Goal: Information Seeking & Learning: Check status

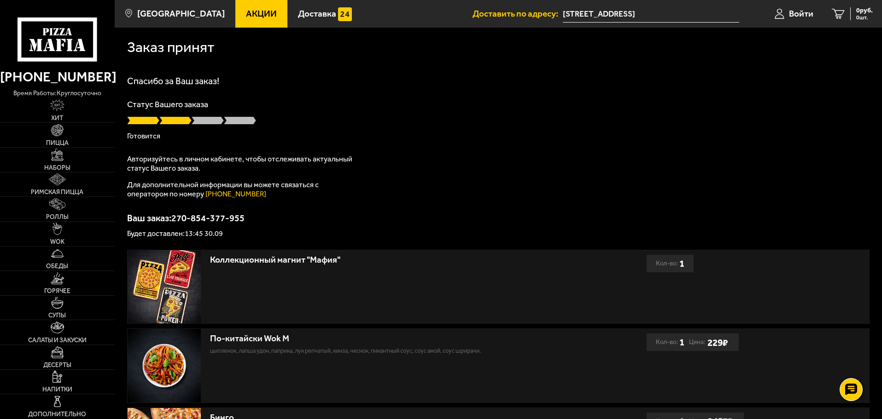
click at [459, 118] on div at bounding box center [498, 120] width 742 height 9
click at [450, 122] on div at bounding box center [498, 120] width 742 height 9
drag, startPoint x: 372, startPoint y: 113, endPoint x: 216, endPoint y: 36, distance: 174.2
click at [371, 113] on div "Статус Вашего заказа [PERSON_NAME]" at bounding box center [498, 120] width 742 height 40
click at [211, 133] on p "Готовится" at bounding box center [498, 136] width 742 height 7
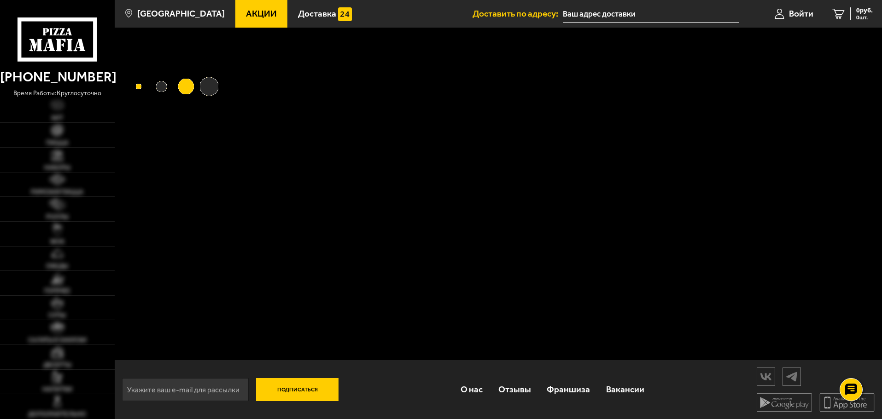
type input "проспект Энергетиков, 74Ак1"
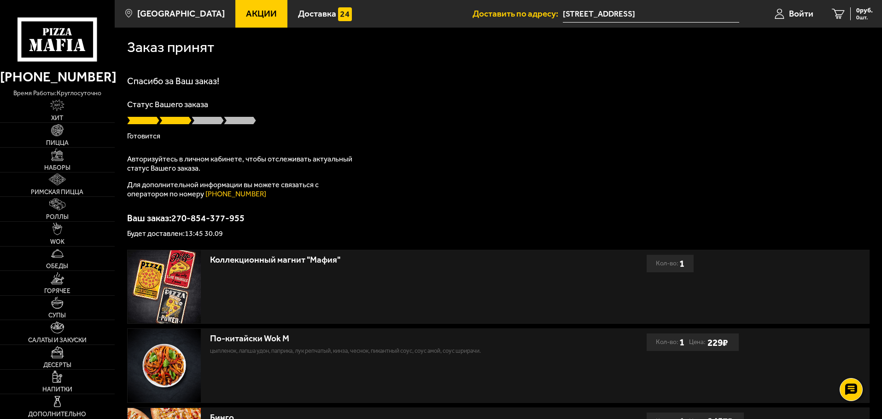
click at [348, 113] on div "Статус Вашего заказа Готовится" at bounding box center [498, 120] width 742 height 40
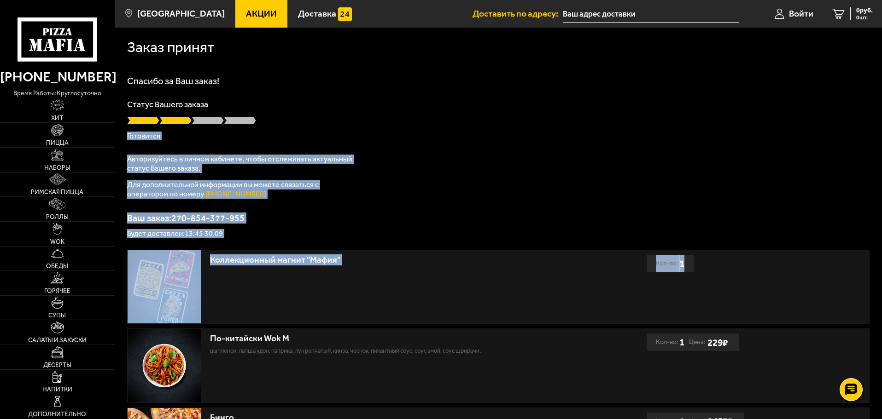
drag, startPoint x: 881, startPoint y: 276, endPoint x: 883, endPoint y: 117, distance: 158.8
click at [881, 117] on html "[PHONE_NUMBER] время работы: круглосуточно [PERSON_NAME] Наборы Римская пицца Р…" at bounding box center [441, 328] width 882 height 657
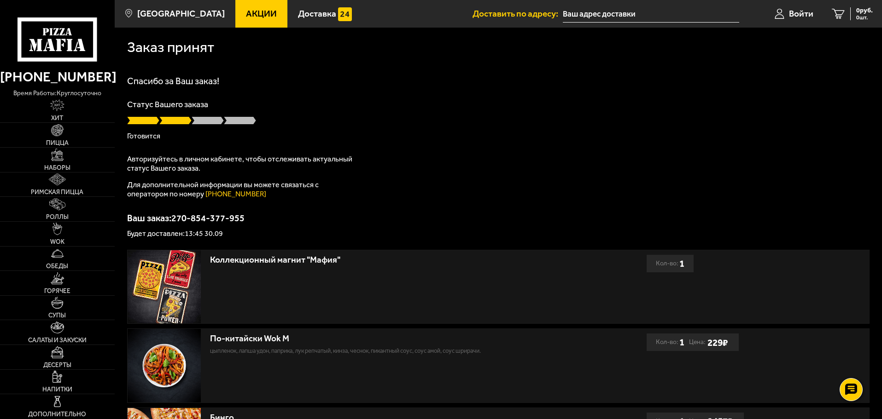
click at [877, 42] on div "Заказ принят [PERSON_NAME] за Ваш заказ! Статус Вашего заказа [PERSON_NAME] Авт…" at bounding box center [498, 313] width 767 height 570
click at [515, 175] on div "Спасибо за Ваш заказ! Статус Вашего заказа [PERSON_NAME] Авторизуйтесь в личном…" at bounding box center [498, 156] width 742 height 161
click at [878, 51] on div "Заказ принят [PERSON_NAME] за Ваш заказ! Статус Вашего заказа [PERSON_NAME] Авт…" at bounding box center [498, 313] width 767 height 570
click at [878, 50] on div "Заказ принят [PERSON_NAME] за Ваш заказ! Статус Вашего заказа [PERSON_NAME] Авт…" at bounding box center [498, 313] width 767 height 570
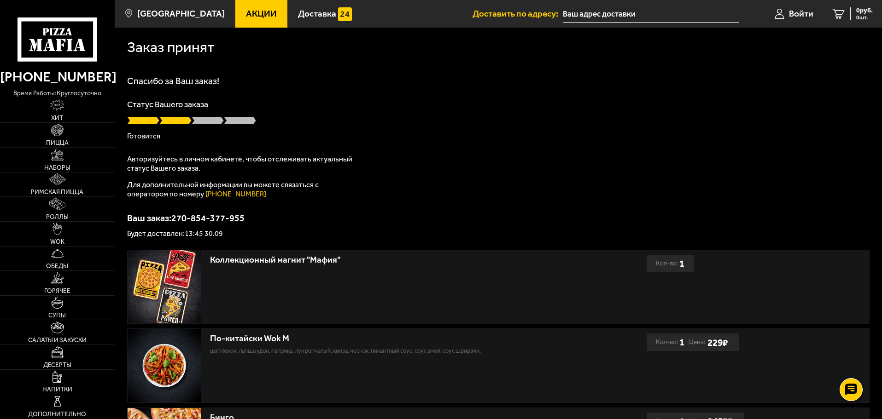
click at [878, 48] on div "Заказ принят [PERSON_NAME] за Ваш заказ! Статус Вашего заказа [PERSON_NAME] Авт…" at bounding box center [498, 313] width 767 height 570
